Goal: Information Seeking & Learning: Learn about a topic

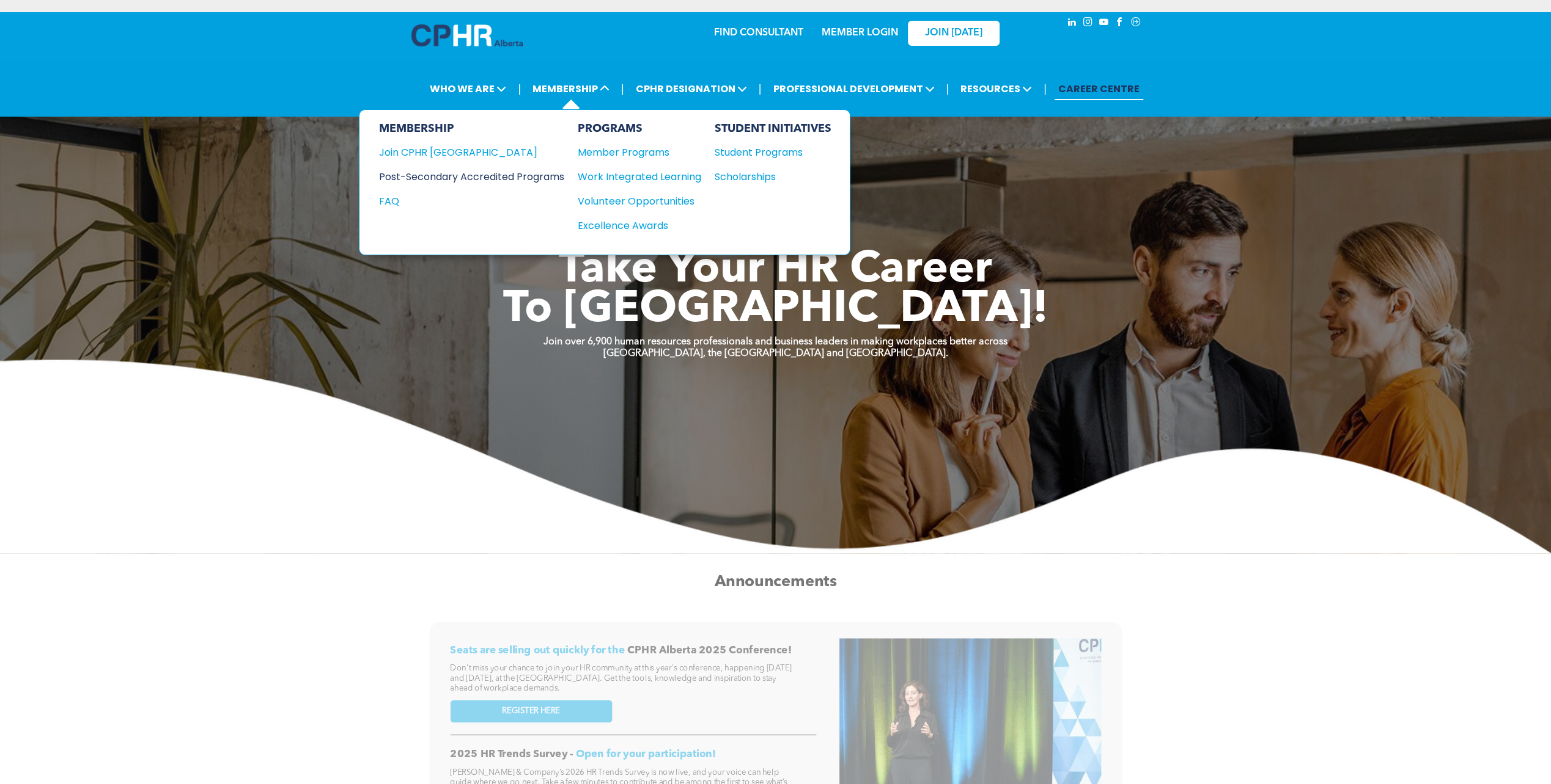
click at [538, 180] on div "Post-Secondary Accredited Programs" at bounding box center [461, 177] width 167 height 15
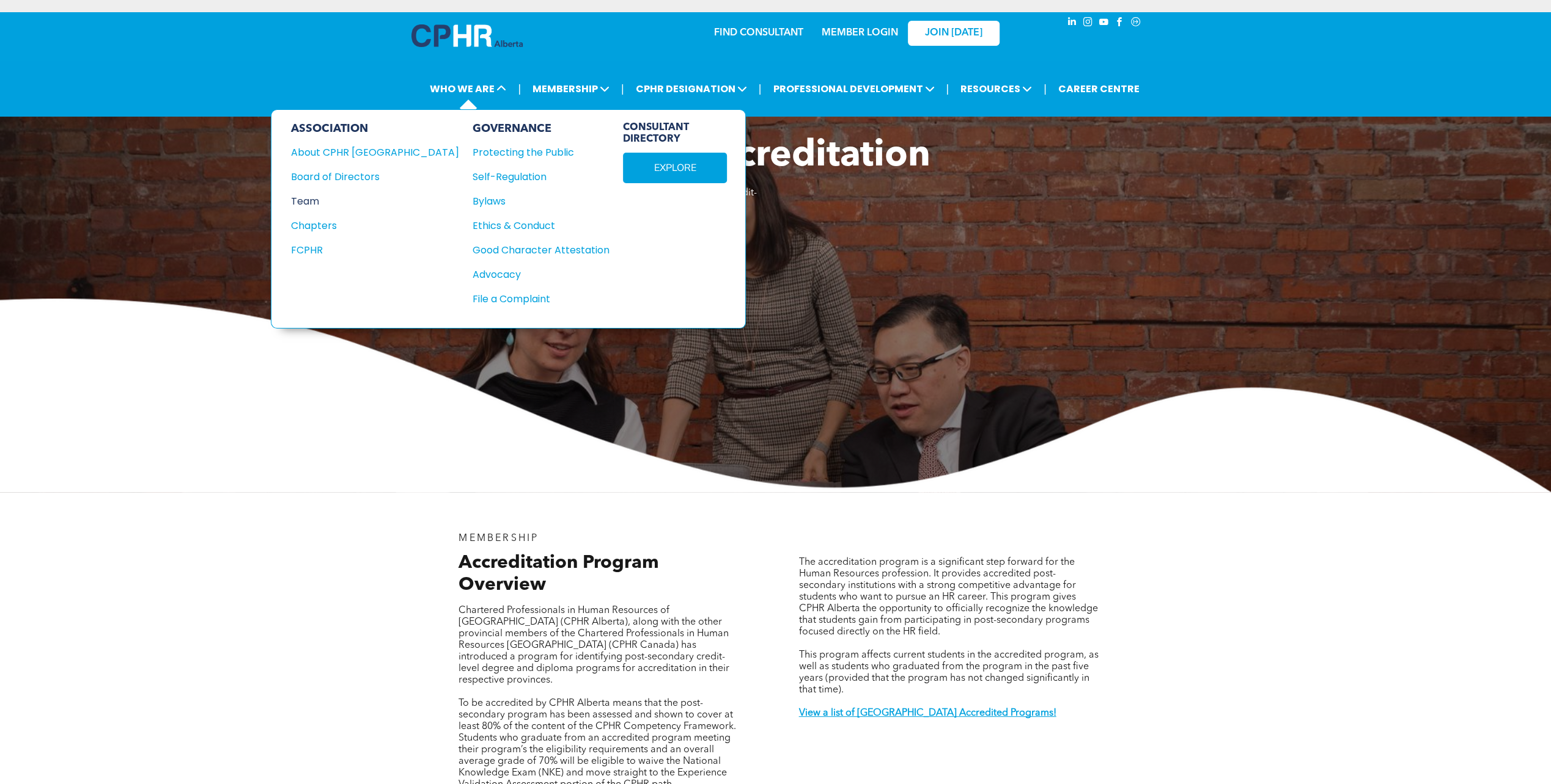
click at [298, 194] on div "Team" at bounding box center [366, 201] width 152 height 15
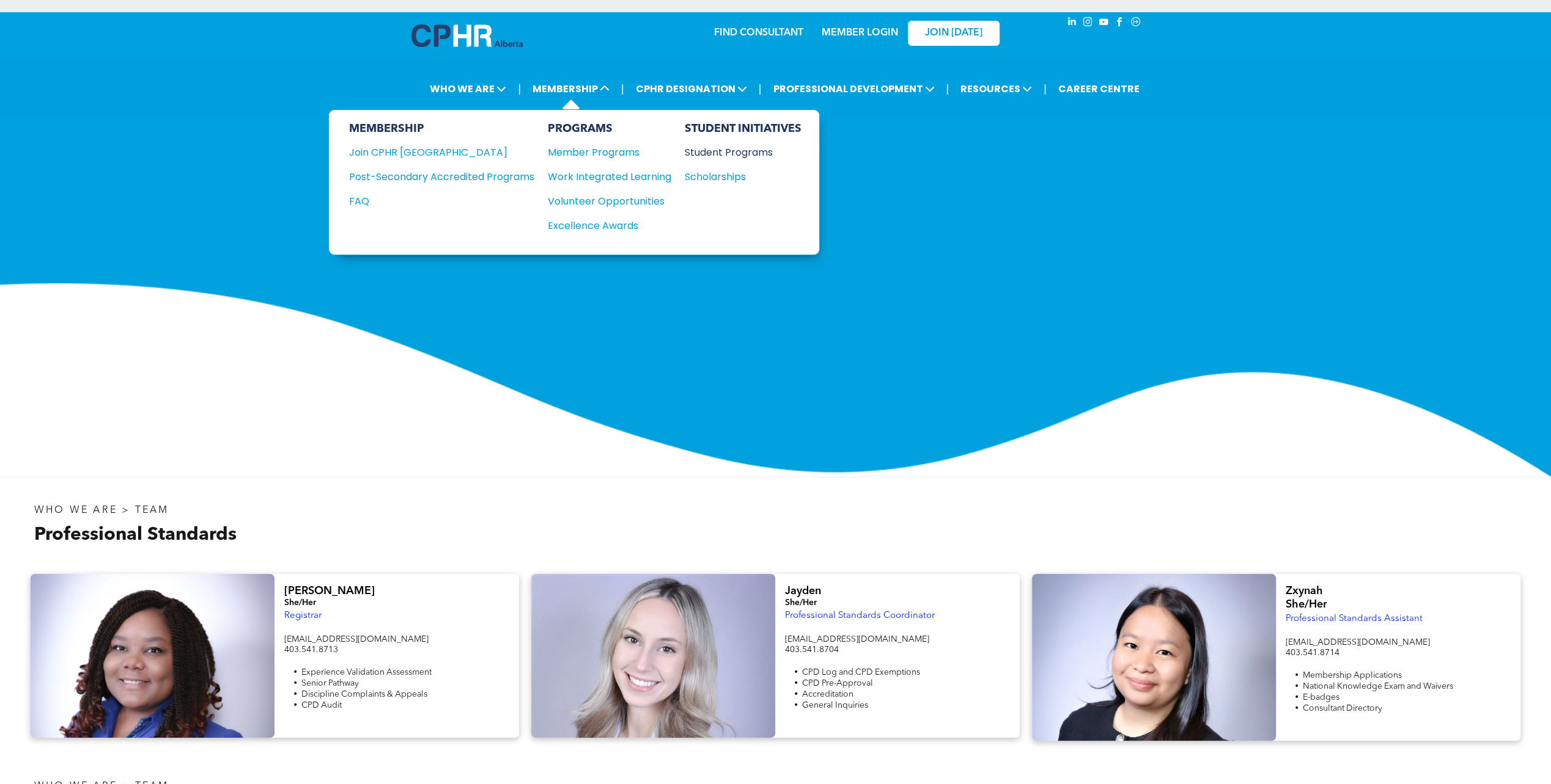
click at [697, 152] on div "Student Programs" at bounding box center [736, 152] width 105 height 15
